Goal: Task Accomplishment & Management: Use online tool/utility

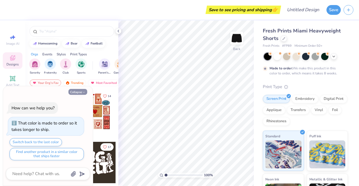
click at [84, 92] on icon "button" at bounding box center [83, 92] width 3 height 3
type textarea "x"
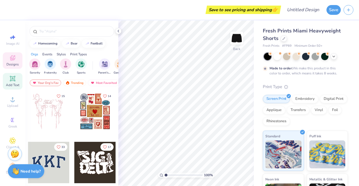
click at [10, 79] on icon at bounding box center [12, 79] width 4 height 4
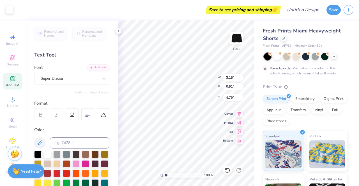
scroll to position [4, 1]
type textarea "10%"
click at [240, 121] on icon at bounding box center [239, 122] width 5 height 4
type input "2.33"
type input "4.34"
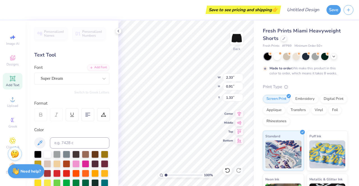
type input "0.92"
type input "5.93"
type input "2.32"
type input "1.27"
click at [13, 80] on icon at bounding box center [12, 78] width 5 height 5
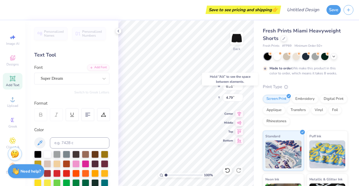
type input "3.31"
type textarea "MORE"
type input "1.52"
click at [242, 98] on div "100 % Back W 3.25 3.25 " H 0.91 0.91 " Y 1.52 1.52 " Center Middle Top Bottom" at bounding box center [185, 103] width 135 height 166
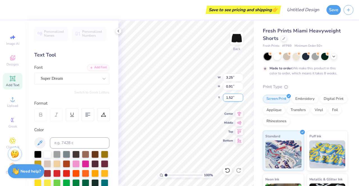
type input "5.79"
type input "1.63"
type input "1.62"
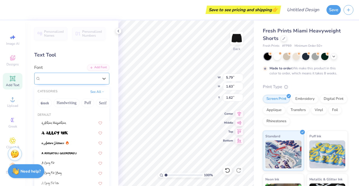
click at [77, 78] on div "Super Dream" at bounding box center [69, 78] width 59 height 9
click at [47, 101] on button "Greek" at bounding box center [45, 103] width 14 height 9
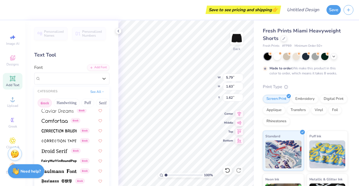
scroll to position [134, 0]
click at [57, 130] on img at bounding box center [58, 131] width 35 height 4
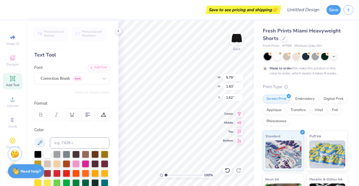
type input "4.79"
type input "1.69"
type input "1.59"
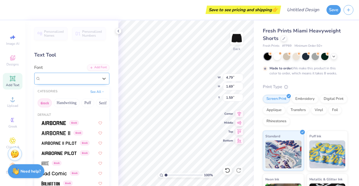
click at [63, 82] on div at bounding box center [70, 79] width 58 height 8
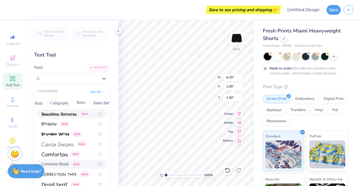
scroll to position [0, 79]
click at [36, 103] on button "Bold" at bounding box center [39, 103] width 14 height 9
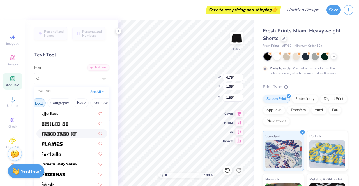
scroll to position [190, 0]
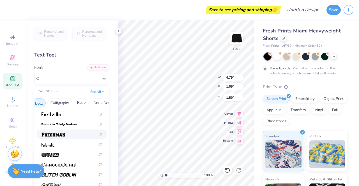
click at [61, 131] on span at bounding box center [53, 134] width 24 height 6
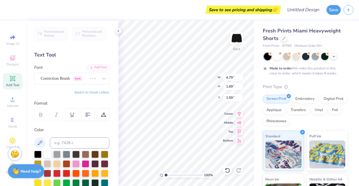
type input "7.06"
type input "1.94"
type input "1.46"
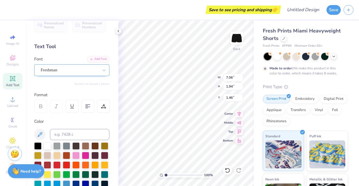
click at [75, 72] on div "Freshman" at bounding box center [69, 70] width 59 height 9
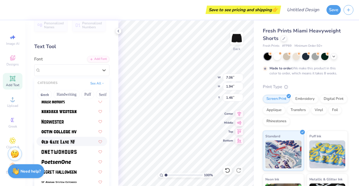
scroll to position [509, 0]
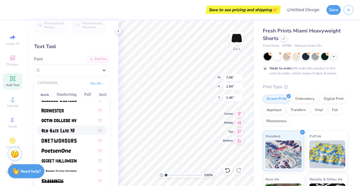
click at [75, 131] on div at bounding box center [71, 131] width 61 height 6
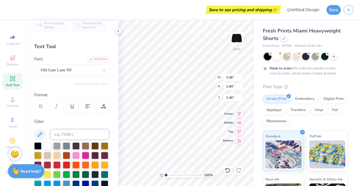
type input "4.84"
type input "1.84"
type input "1.51"
click at [85, 68] on div "Old Gate Lane NF" at bounding box center [69, 70] width 59 height 9
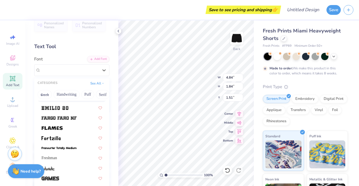
scroll to position [159, 0]
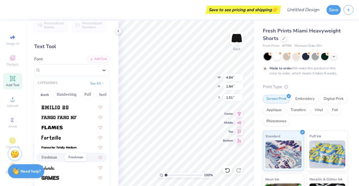
click at [57, 158] on span "Freshman" at bounding box center [48, 158] width 15 height 6
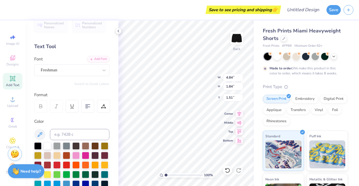
type input "7.06"
type input "1.94"
type input "1.46"
type input "5.93"
type input "2.32"
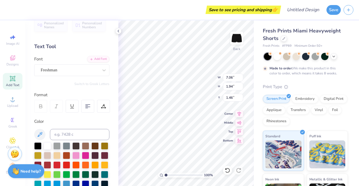
type input "1.27"
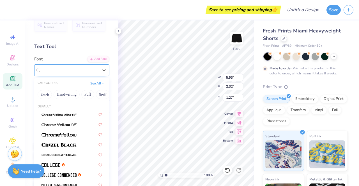
click at [83, 71] on div "Super Dream" at bounding box center [69, 70] width 59 height 9
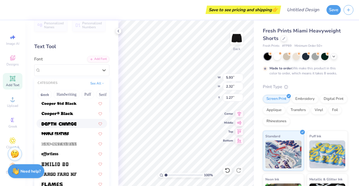
scroll to position [165, 0]
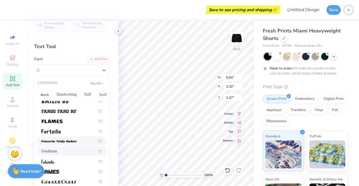
click at [58, 148] on div "Freshman" at bounding box center [71, 151] width 71 height 9
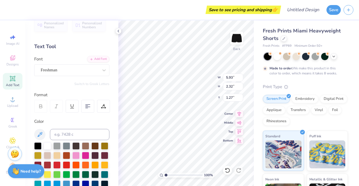
type input "3.65"
type input "2.77"
type input "1.05"
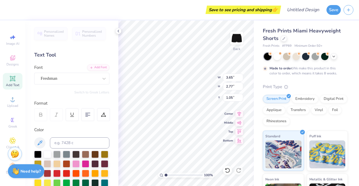
scroll to position [4, 1]
type textarea "10"
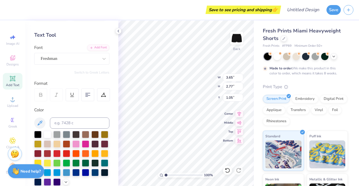
scroll to position [20, 0]
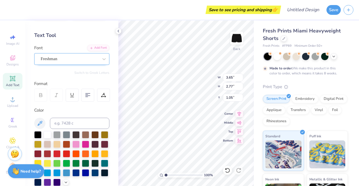
click at [73, 59] on div "Freshman" at bounding box center [69, 59] width 59 height 9
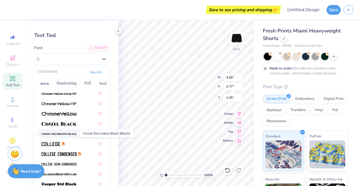
scroll to position [10, 0]
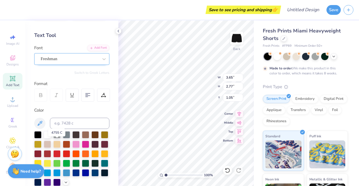
drag, startPoint x: 57, startPoint y: 144, endPoint x: 53, endPoint y: 57, distance: 87.2
click at [53, 57] on div "Freshman" at bounding box center [69, 59] width 59 height 9
drag, startPoint x: 59, startPoint y: 152, endPoint x: 52, endPoint y: 53, distance: 99.2
click at [52, 53] on div "Freshman" at bounding box center [71, 59] width 75 height 12
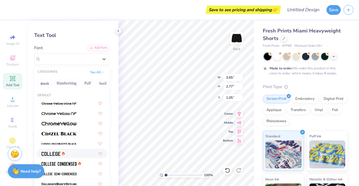
click at [73, 154] on div at bounding box center [71, 154] width 61 height 6
click at [81, 59] on div "College" at bounding box center [69, 59] width 59 height 9
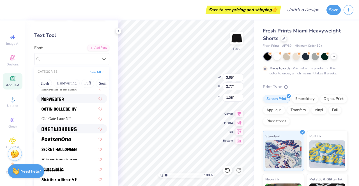
scroll to position [509, 0]
click at [65, 102] on div at bounding box center [71, 98] width 71 height 9
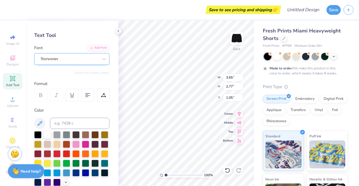
click at [58, 59] on div "Norwester" at bounding box center [69, 59] width 59 height 9
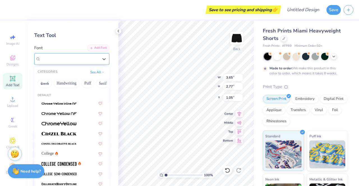
click at [69, 59] on div "Norwester" at bounding box center [69, 59] width 59 height 9
click at [69, 135] on img at bounding box center [58, 134] width 35 height 4
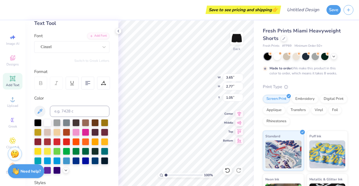
scroll to position [32, 0]
click at [95, 97] on div "Color" at bounding box center [71, 98] width 75 height 6
type textarea "10%"
type input "7.06"
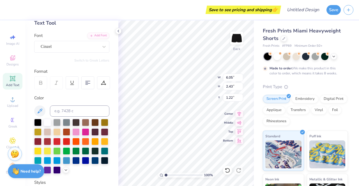
type input "1.94"
type input "1.46"
click at [68, 45] on div "Freshman" at bounding box center [69, 46] width 59 height 9
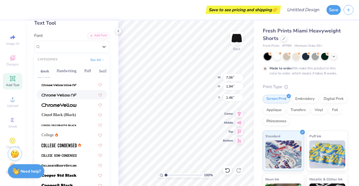
scroll to position [6, 0]
click at [74, 114] on span "Cinzel Black (Black)" at bounding box center [58, 115] width 34 height 6
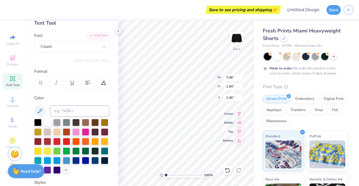
type input "7.18"
type input "1.61"
type input "1.63"
type input "6.05"
type input "2.43"
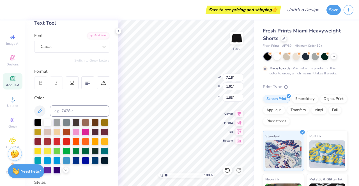
type input "1.22"
type input "7.18"
type input "1.61"
type input "1.63"
click at [280, 81] on div "Fresh Prints Miami Heavyweight Shorts Fresh Prints # FP89 Minimum Order: 50 + M…" at bounding box center [305, 142] width 85 height 230
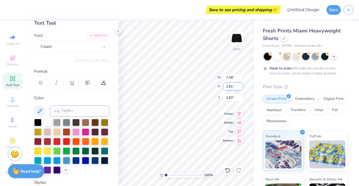
type input "6.22"
type input "1.39"
type input "1.74"
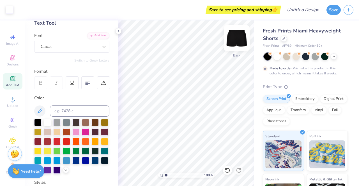
click at [236, 39] on img at bounding box center [236, 38] width 22 height 22
click at [13, 79] on icon at bounding box center [12, 78] width 7 height 7
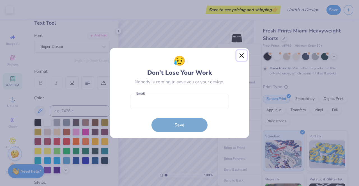
click at [242, 55] on button "Close" at bounding box center [241, 55] width 11 height 11
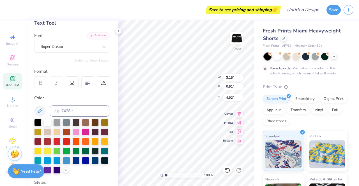
type input "1.85"
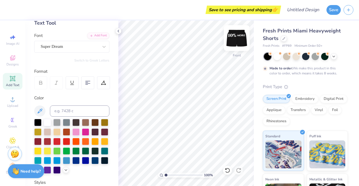
click at [235, 34] on img at bounding box center [236, 38] width 22 height 22
click at [119, 29] on icon at bounding box center [118, 31] width 4 height 4
click at [116, 33] on icon at bounding box center [118, 31] width 4 height 4
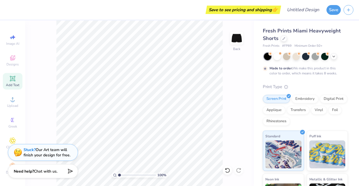
type input "1.29"
type textarea "x"
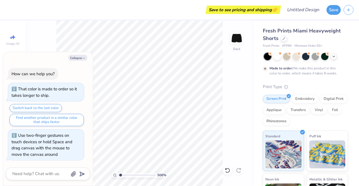
type input "1"
drag, startPoint x: 120, startPoint y: 174, endPoint x: 97, endPoint y: 172, distance: 23.6
click at [118, 173] on input "range" at bounding box center [137, 175] width 38 height 5
click at [77, 57] on button "Collapse" at bounding box center [77, 58] width 19 height 6
type textarea "x"
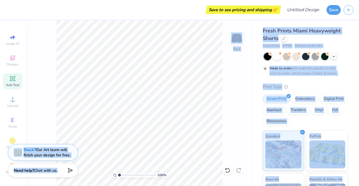
click at [152, 167] on div "Save to see pricing and shipping 👉 Design Title Save Image AI Designs Add Text …" at bounding box center [179, 93] width 359 height 186
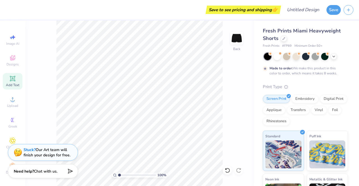
click at [38, 117] on div "100 % Back" at bounding box center [139, 103] width 228 height 166
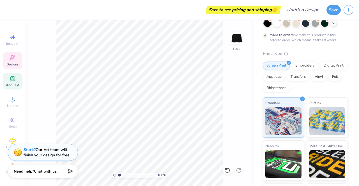
scroll to position [6, 0]
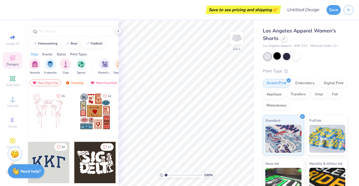
click at [274, 56] on div at bounding box center [276, 55] width 7 height 7
click at [238, 38] on img at bounding box center [236, 38] width 22 height 22
click at [11, 80] on icon at bounding box center [12, 79] width 4 height 4
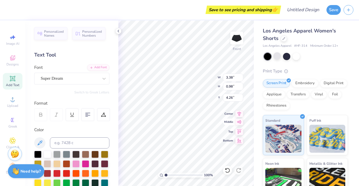
click at [227, 122] on div "100 % Front W 3.38 3.38 " H 0.98 0.98 " Y 4.26 4.26 " Center Middle Top Bottom" at bounding box center [185, 103] width 135 height 166
type input "1.07"
